Goal: Find specific page/section: Find specific page/section

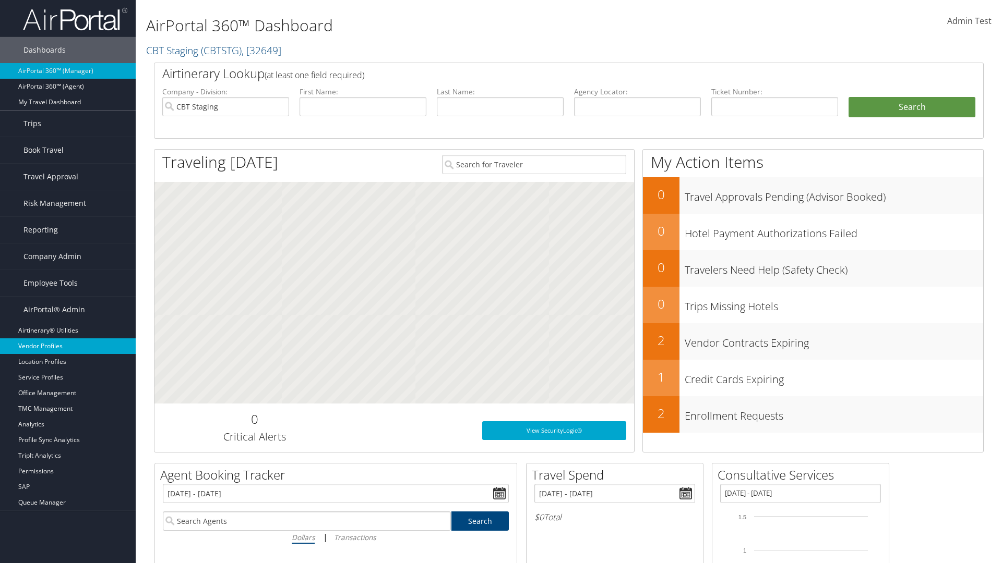
click at [68, 346] on link "Vendor Profiles" at bounding box center [68, 347] width 136 height 16
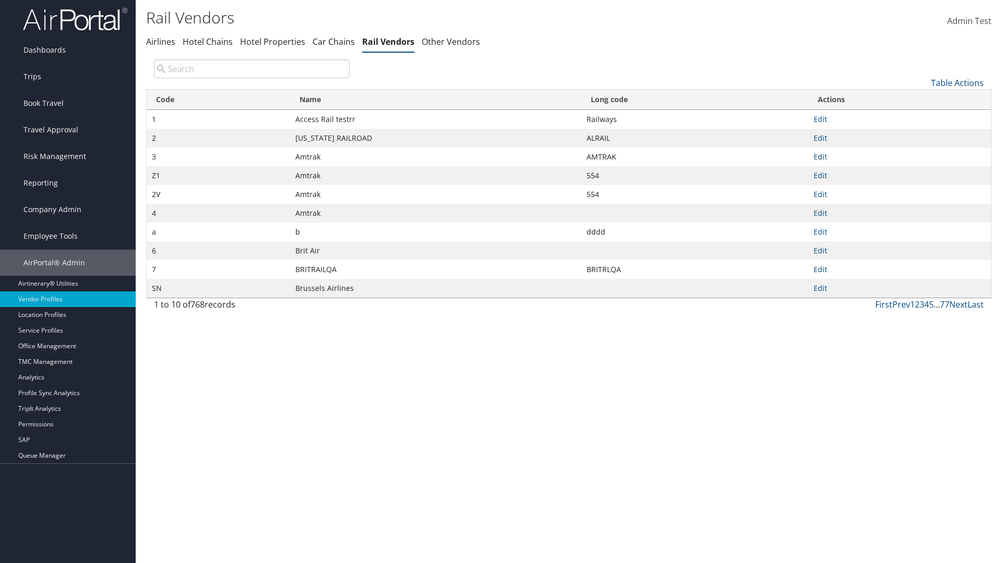
click at [435, 100] on th "Name" at bounding box center [435, 100] width 291 height 20
click at [694, 100] on th "Long code" at bounding box center [694, 100] width 227 height 20
click at [957, 82] on link "Table Actions" at bounding box center [957, 82] width 53 height 11
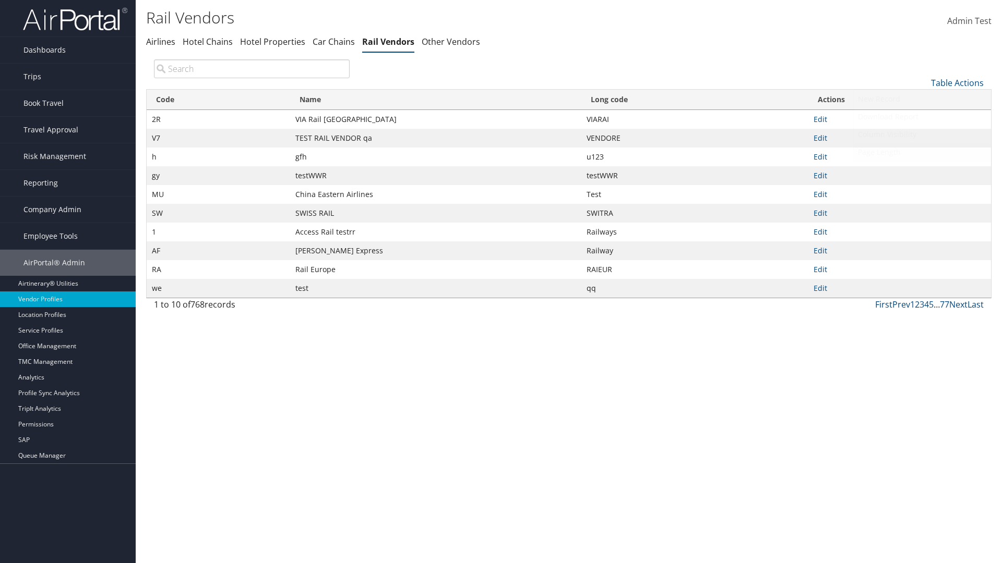
click at [922, 152] on link "Page Length" at bounding box center [921, 152] width 137 height 18
click at [922, 117] on link "25" at bounding box center [921, 118] width 137 height 18
